Goal: Check status: Check status

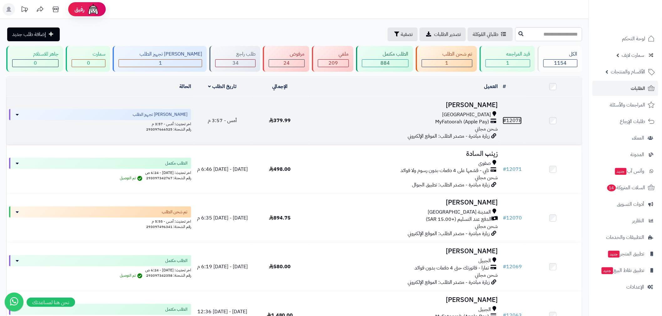
click at [515, 119] on link "# 12078" at bounding box center [512, 121] width 19 height 8
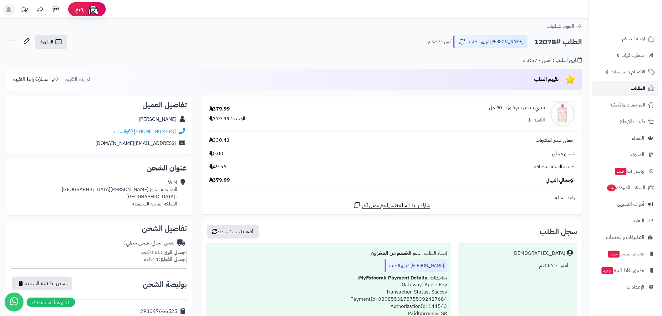
click at [642, 91] on span "الطلبات" at bounding box center [638, 88] width 14 height 9
